Goal: Task Accomplishment & Management: Complete application form

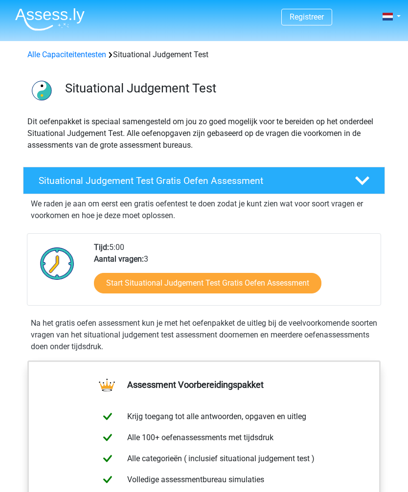
click at [242, 285] on link "Start Situational Judgement Test Gratis Oefen Assessment" at bounding box center [207, 283] width 227 height 21
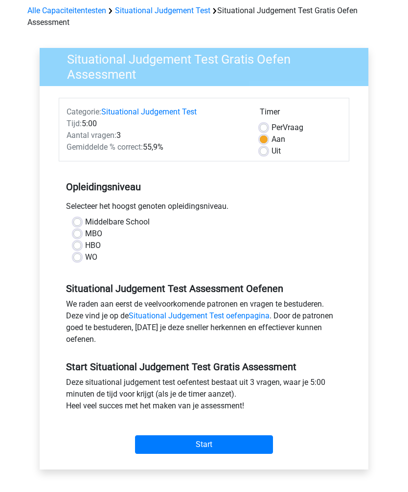
scroll to position [46, 0]
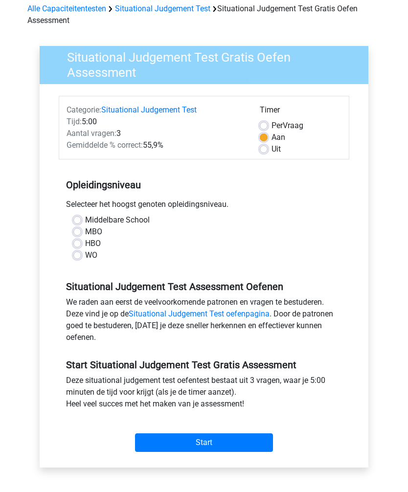
click at [82, 215] on div "Middelbare School" at bounding box center [203, 220] width 261 height 12
click at [85, 218] on label "Middelbare School" at bounding box center [117, 220] width 65 height 12
click at [77, 218] on input "Middelbare School" at bounding box center [77, 219] width 8 height 10
radio input "true"
click at [205, 446] on input "Start" at bounding box center [204, 442] width 138 height 19
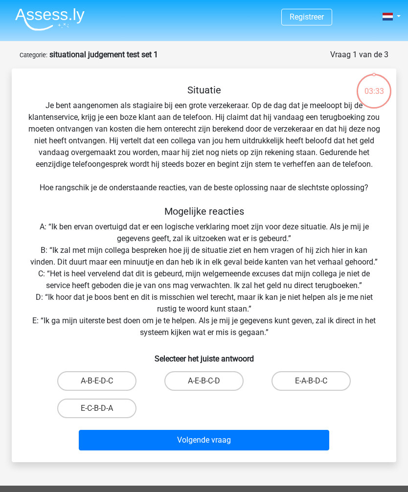
click at [199, 380] on label "A-E-B-C-D" at bounding box center [203, 381] width 79 height 20
click at [204, 381] on input "A-E-B-C-D" at bounding box center [207, 384] width 6 height 6
radio input "true"
click at [204, 443] on button "Volgende vraag" at bounding box center [204, 440] width 250 height 21
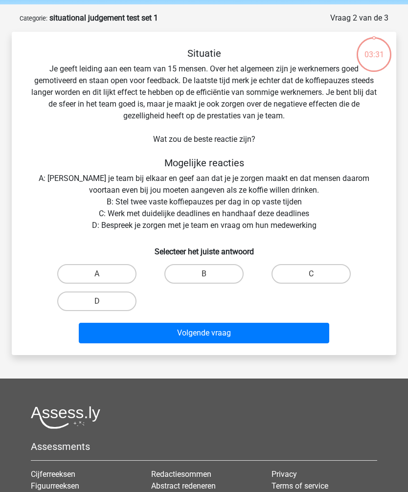
scroll to position [49, 0]
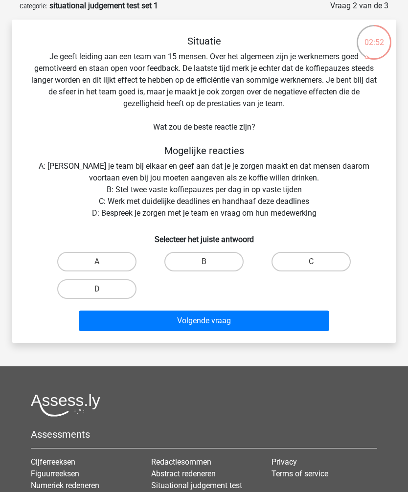
click at [102, 289] on input "D" at bounding box center [100, 292] width 6 height 6
radio input "true"
click at [210, 324] on button "Volgende vraag" at bounding box center [204, 320] width 250 height 21
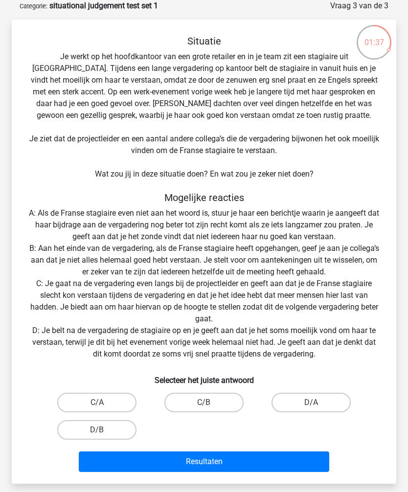
click at [211, 395] on label "C/B" at bounding box center [203, 402] width 79 height 20
click at [210, 402] on input "C/B" at bounding box center [207, 405] width 6 height 6
radio input "true"
click at [205, 462] on button "Resultaten" at bounding box center [204, 461] width 250 height 21
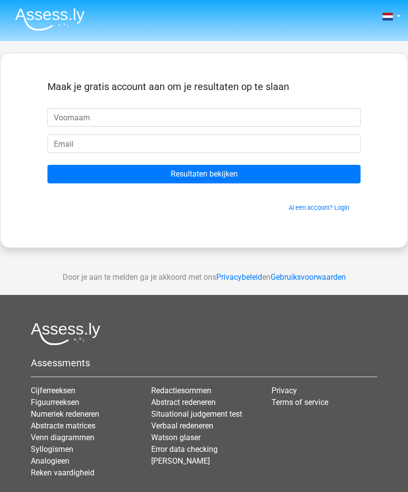
click at [87, 411] on link "Numeriek redeneren" at bounding box center [65, 413] width 68 height 9
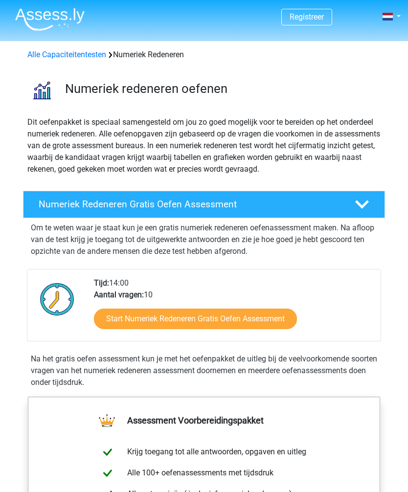
click at [204, 317] on link "Start Numeriek Redeneren Gratis Oefen Assessment" at bounding box center [195, 318] width 203 height 21
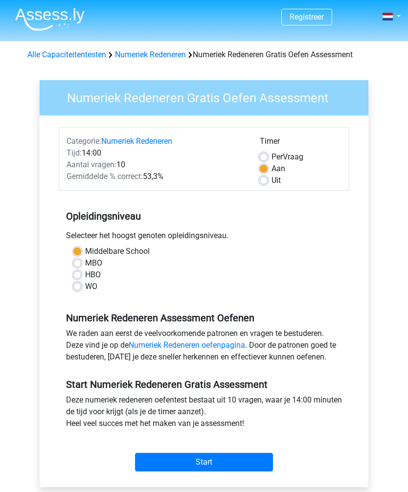
click at [207, 464] on input "Start" at bounding box center [204, 462] width 138 height 19
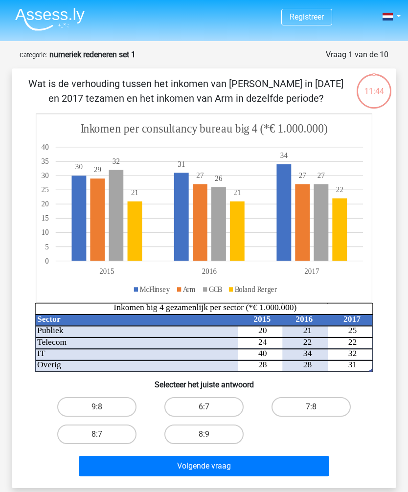
click at [206, 468] on button "Volgende vraag" at bounding box center [204, 465] width 250 height 21
click at [208, 409] on input "6:7" at bounding box center [207, 410] width 6 height 6
radio input "true"
click at [199, 471] on button "Volgende vraag" at bounding box center [204, 465] width 250 height 21
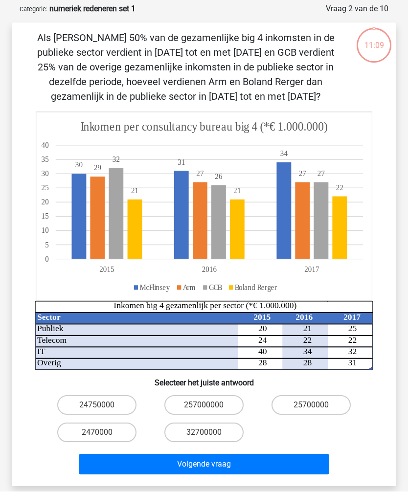
scroll to position [49, 0]
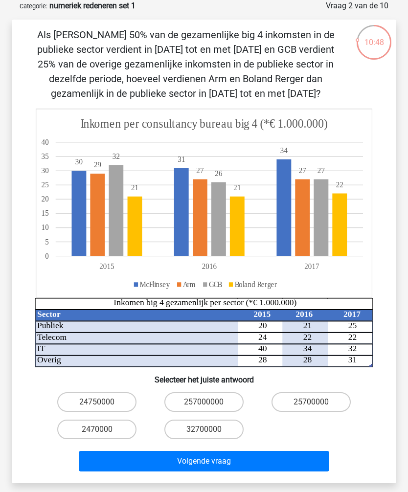
click at [207, 459] on button "Volgende vraag" at bounding box center [204, 461] width 250 height 21
click at [211, 465] on button "Volgende vraag" at bounding box center [204, 461] width 250 height 21
click at [206, 405] on input "257000000" at bounding box center [207, 405] width 6 height 6
radio input "true"
click at [212, 470] on button "Volgende vraag" at bounding box center [204, 461] width 250 height 21
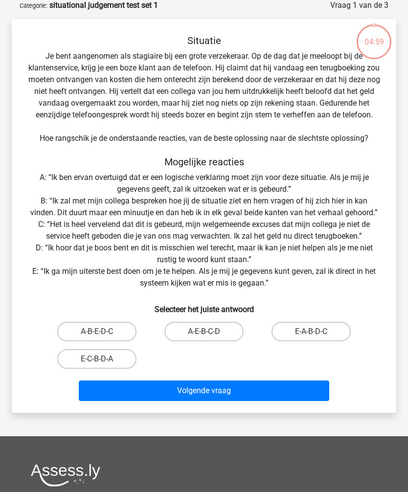
scroll to position [49, 0]
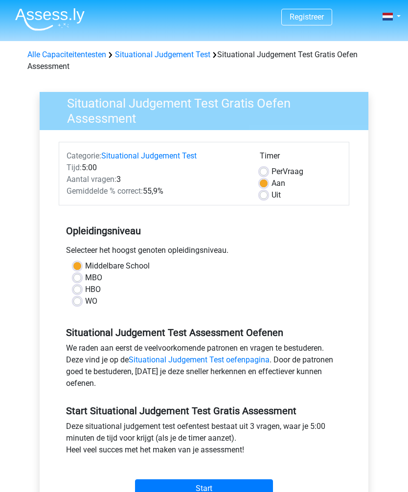
scroll to position [79, 0]
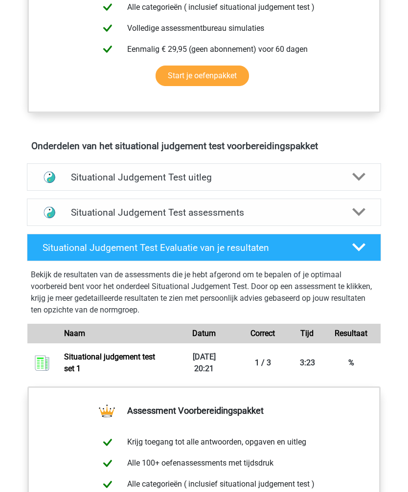
scroll to position [454, 0]
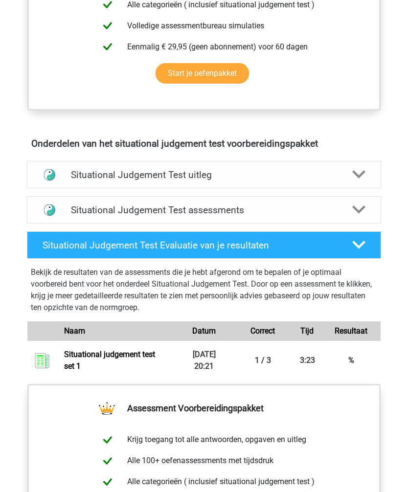
click at [351, 168] on div at bounding box center [359, 175] width 28 height 14
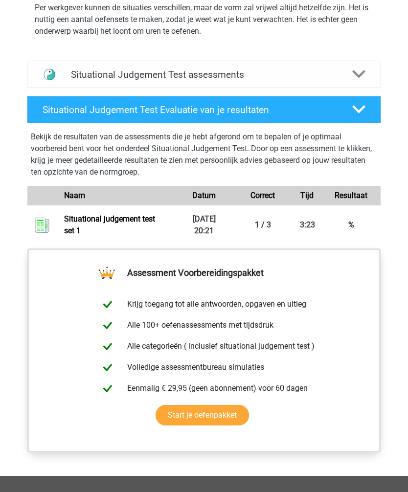
scroll to position [1061, 0]
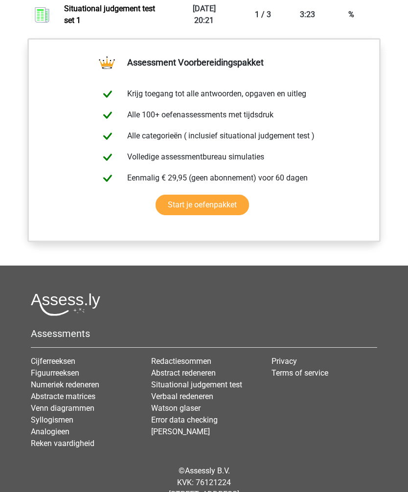
click at [83, 445] on link "Reken vaardigheid" at bounding box center [63, 443] width 64 height 9
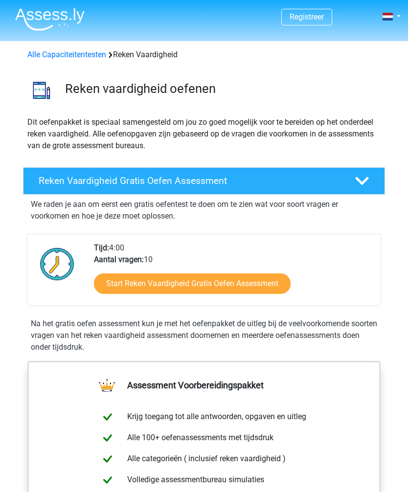
click at [179, 282] on link "Start Reken Vaardigheid Gratis Oefen Assessment" at bounding box center [192, 283] width 196 height 21
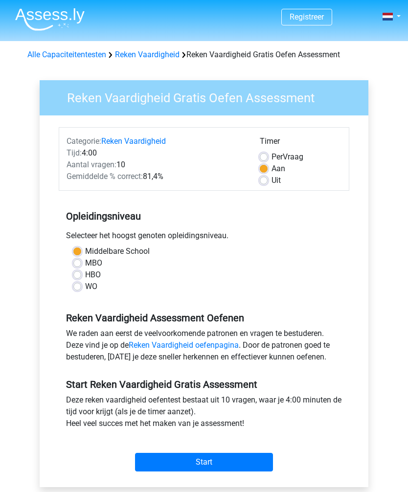
click at [85, 255] on label "Middelbare School" at bounding box center [117, 251] width 65 height 12
click at [76, 255] on input "Middelbare School" at bounding box center [77, 250] width 8 height 10
click at [85, 261] on label "MBO" at bounding box center [93, 263] width 17 height 12
click at [80, 261] on input "MBO" at bounding box center [77, 262] width 8 height 10
radio input "true"
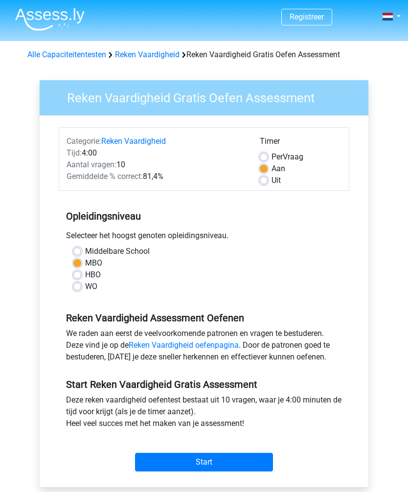
click at [217, 460] on input "Start" at bounding box center [204, 462] width 138 height 19
click at [85, 251] on label "Middelbare School" at bounding box center [117, 251] width 65 height 12
click at [81, 251] on input "Middelbare School" at bounding box center [77, 250] width 8 height 10
radio input "true"
click at [212, 464] on input "Start" at bounding box center [204, 462] width 138 height 19
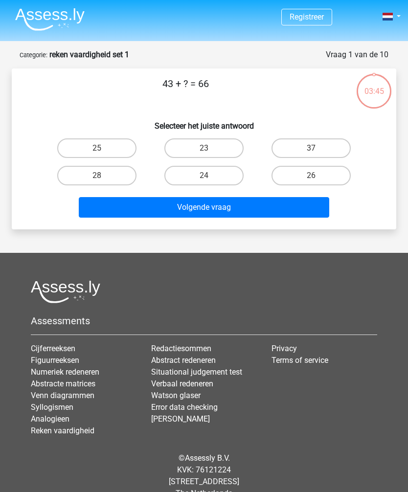
click at [203, 147] on label "23" at bounding box center [203, 148] width 79 height 20
click at [204, 148] on input "23" at bounding box center [207, 151] width 6 height 6
radio input "true"
click at [212, 211] on button "Volgende vraag" at bounding box center [204, 207] width 250 height 21
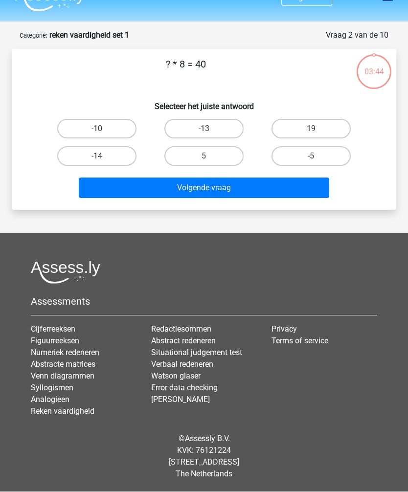
scroll to position [32, 0]
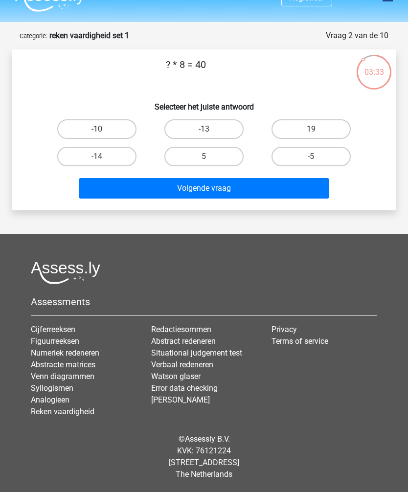
click at [198, 147] on label "5" at bounding box center [203, 157] width 79 height 20
click at [204, 156] on input "5" at bounding box center [207, 159] width 6 height 6
radio input "true"
click at [204, 178] on button "Volgende vraag" at bounding box center [204, 188] width 250 height 21
click at [311, 147] on label "14" at bounding box center [310, 157] width 79 height 20
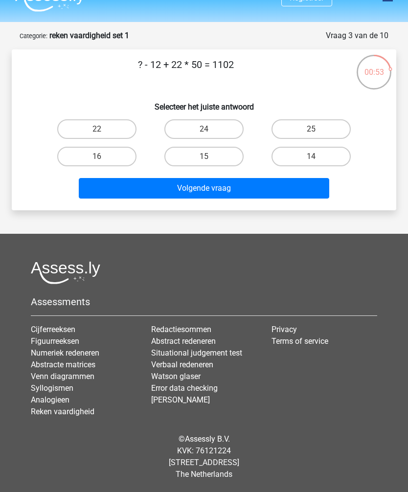
click at [311, 156] on input "14" at bounding box center [314, 159] width 6 height 6
radio input "true"
click at [212, 178] on button "Volgende vraag" at bounding box center [204, 188] width 250 height 21
click at [202, 147] on label "25" at bounding box center [203, 157] width 79 height 20
click at [204, 156] on input "25" at bounding box center [207, 159] width 6 height 6
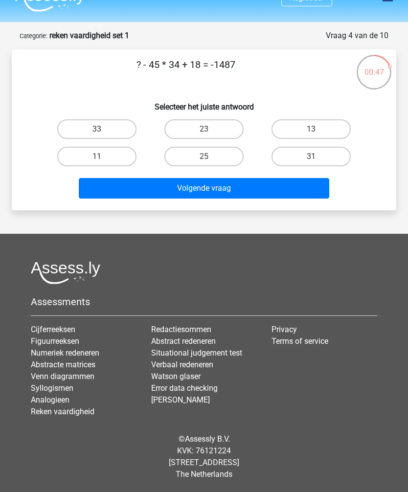
radio input "true"
click at [206, 178] on button "Volgende vraag" at bounding box center [204, 188] width 250 height 21
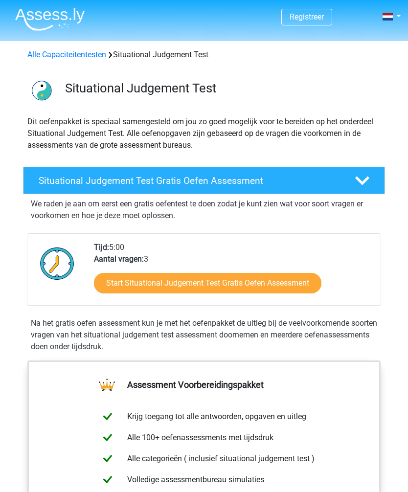
scroll to position [831, 0]
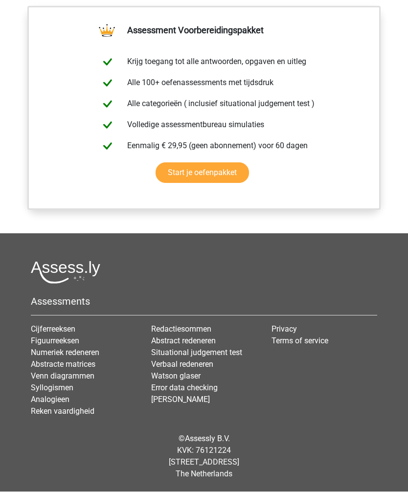
click at [181, 325] on link "Redactiesommen" at bounding box center [181, 329] width 60 height 9
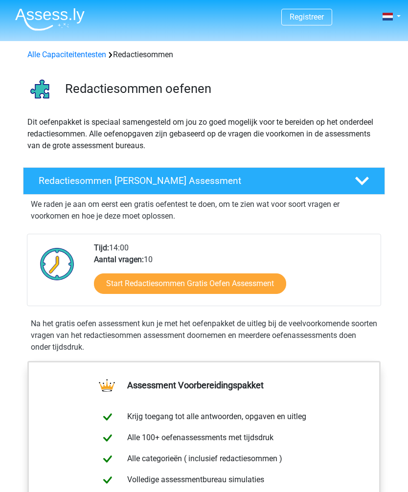
click at [225, 281] on link "Start Redactiesommen Gratis Oefen Assessment" at bounding box center [190, 283] width 192 height 21
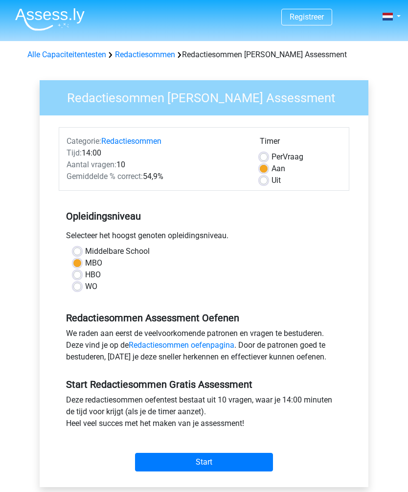
click at [201, 465] on input "Start" at bounding box center [204, 462] width 138 height 19
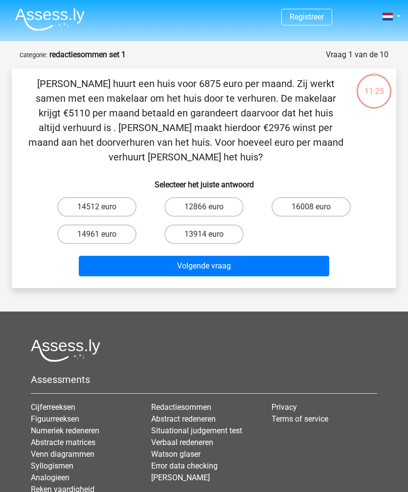
click at [207, 224] on label "13914 euro" at bounding box center [203, 234] width 79 height 20
click at [207, 234] on input "13914 euro" at bounding box center [207, 237] width 6 height 6
radio input "true"
click at [213, 256] on button "Volgende vraag" at bounding box center [204, 266] width 250 height 21
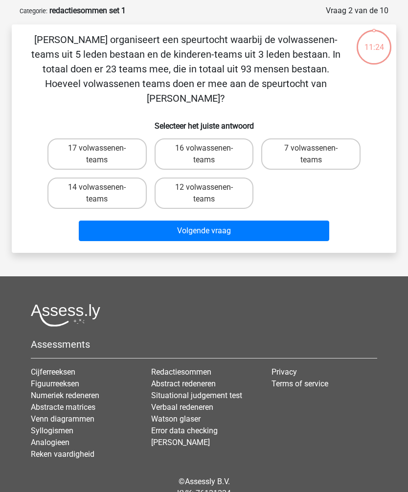
scroll to position [49, 0]
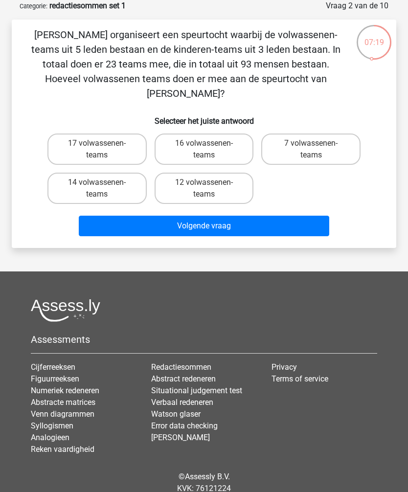
click at [205, 182] on input "12 volwassenen-teams" at bounding box center [207, 185] width 6 height 6
radio input "true"
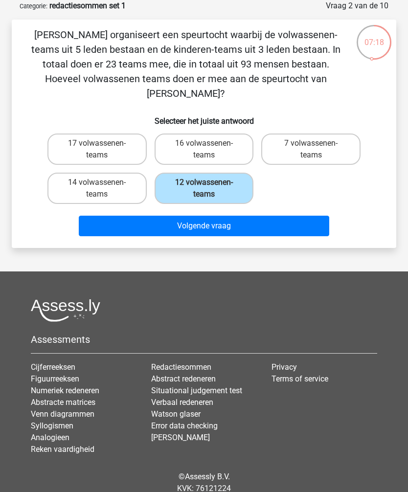
click at [222, 216] on button "Volgende vraag" at bounding box center [204, 226] width 250 height 21
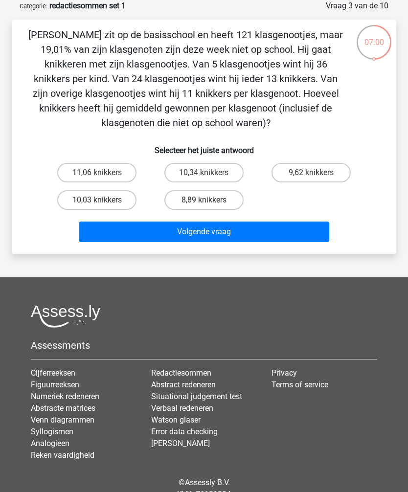
click at [200, 201] on label "8,89 knikkers" at bounding box center [203, 200] width 79 height 20
click at [204, 201] on input "8,89 knikkers" at bounding box center [207, 203] width 6 height 6
radio input "true"
click at [216, 230] on button "Volgende vraag" at bounding box center [204, 231] width 250 height 21
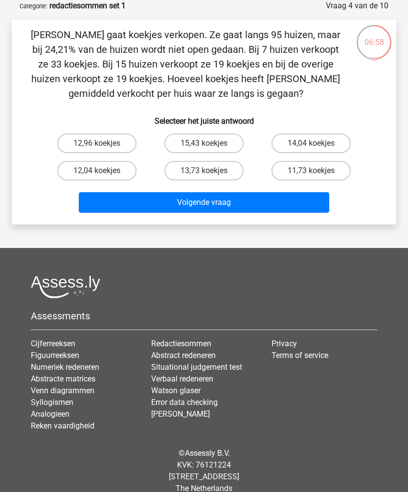
click at [201, 166] on label "13,73 koekjes" at bounding box center [203, 171] width 79 height 20
click at [204, 171] on input "13,73 koekjes" at bounding box center [207, 174] width 6 height 6
radio input "true"
click at [234, 207] on button "Volgende vraag" at bounding box center [204, 202] width 250 height 21
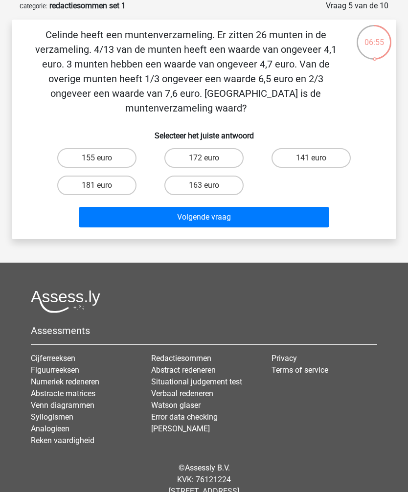
click at [213, 175] on label "163 euro" at bounding box center [203, 185] width 79 height 20
click at [210, 185] on input "163 euro" at bounding box center [207, 188] width 6 height 6
radio input "true"
click at [227, 211] on button "Volgende vraag" at bounding box center [204, 217] width 250 height 21
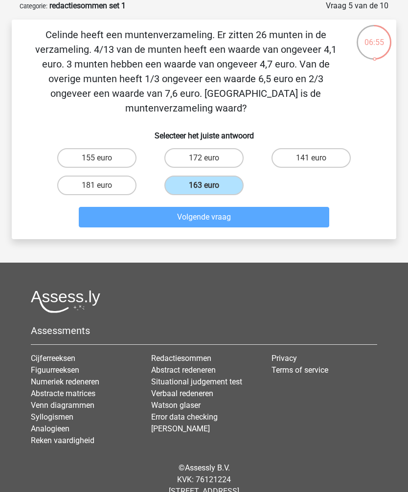
scroll to position [32, 0]
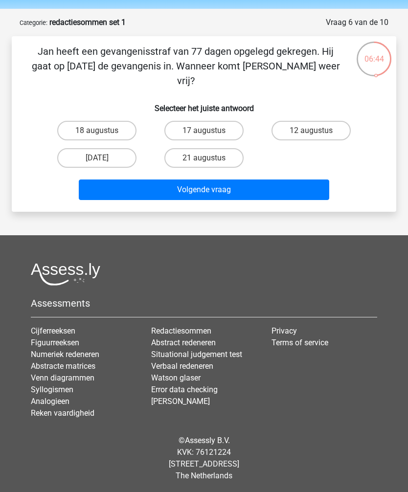
click at [206, 179] on button "Volgende vraag" at bounding box center [204, 189] width 250 height 21
click at [213, 152] on label "21 augustus" at bounding box center [203, 158] width 79 height 20
click at [210, 158] on input "21 augustus" at bounding box center [207, 161] width 6 height 6
radio input "true"
click at [209, 158] on input "21 augustus" at bounding box center [207, 161] width 6 height 6
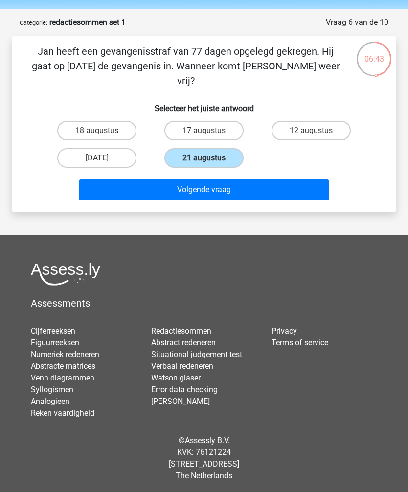
click at [204, 184] on button "Volgende vraag" at bounding box center [204, 189] width 250 height 21
click at [213, 148] on label "[DATE]" at bounding box center [203, 158] width 79 height 20
click at [210, 158] on input "[DATE]" at bounding box center [207, 161] width 6 height 6
radio input "true"
click at [209, 185] on button "Volgende vraag" at bounding box center [204, 189] width 250 height 21
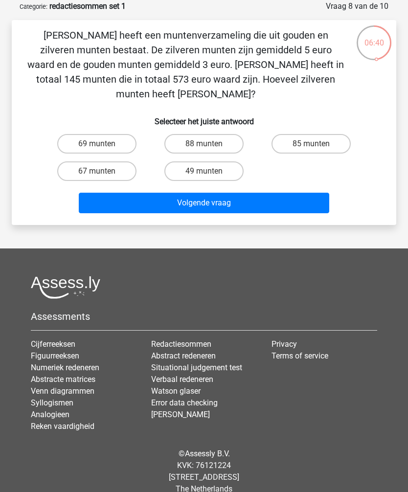
click at [210, 171] on input "49 munten" at bounding box center [207, 174] width 6 height 6
radio input "true"
click at [215, 193] on button "Volgende vraag" at bounding box center [204, 203] width 250 height 21
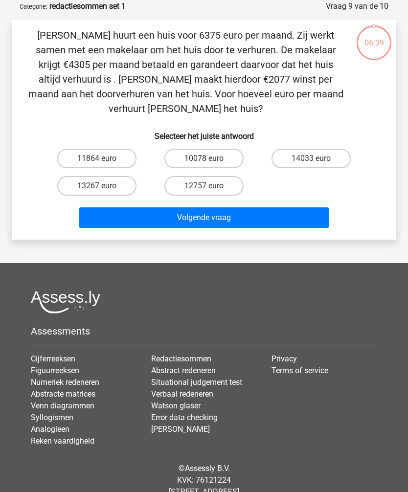
scroll to position [49, 0]
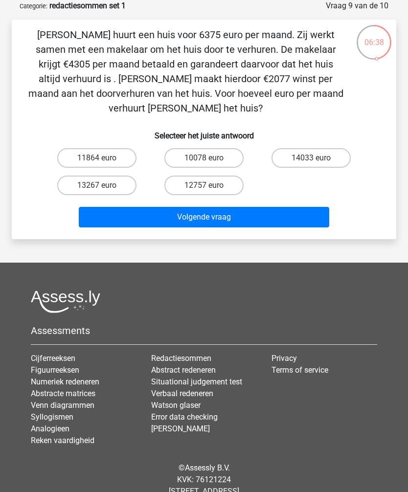
click at [205, 175] on label "12757 euro" at bounding box center [203, 185] width 79 height 20
click at [205, 185] on input "12757 euro" at bounding box center [207, 188] width 6 height 6
radio input "true"
click at [207, 208] on button "Volgende vraag" at bounding box center [204, 217] width 250 height 21
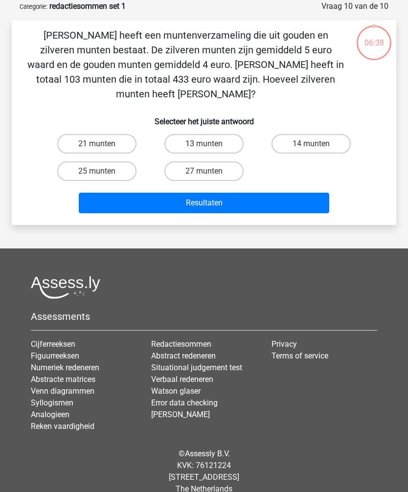
click at [208, 171] on input "27 munten" at bounding box center [207, 174] width 6 height 6
radio input "true"
click at [204, 197] on button "Resultaten" at bounding box center [204, 203] width 250 height 21
